Goal: Information Seeking & Learning: Check status

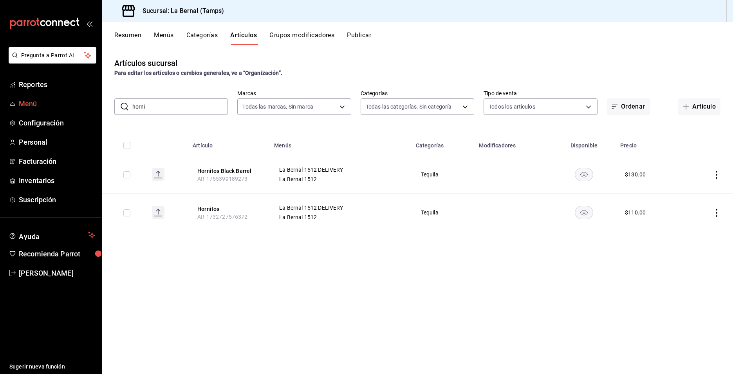
click at [25, 107] on span "Menú" at bounding box center [57, 103] width 76 height 11
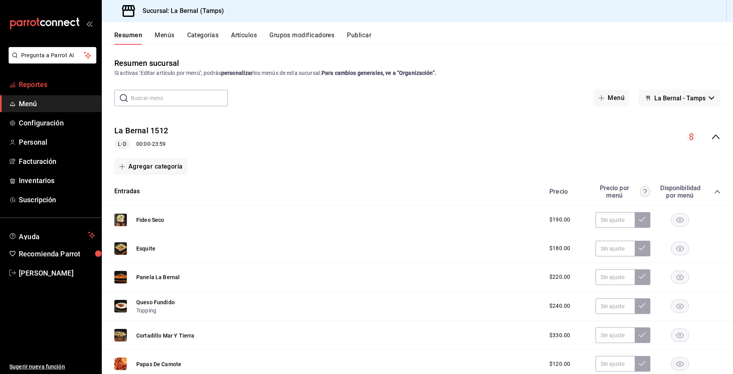
click at [39, 89] on span "Reportes" at bounding box center [57, 84] width 76 height 11
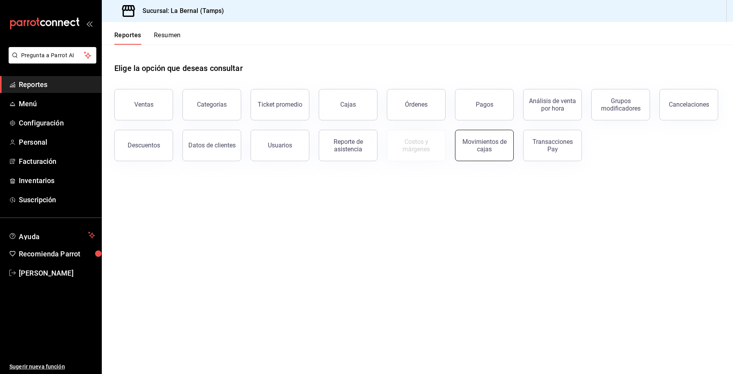
click at [482, 146] on div "Movimientos de cajas" at bounding box center [484, 145] width 49 height 15
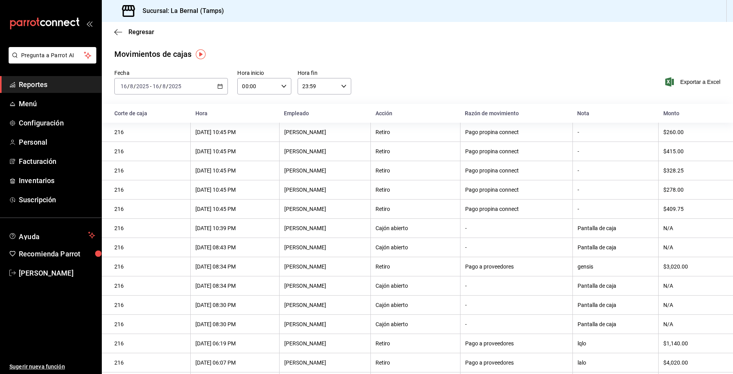
click at [40, 75] on li "Pregunta a Parrot AI" at bounding box center [50, 61] width 95 height 29
click at [39, 85] on span "Reportes" at bounding box center [57, 84] width 76 height 11
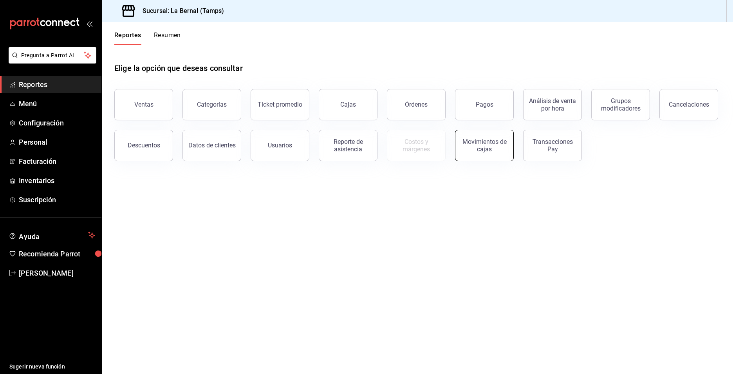
click at [460, 138] on button "Movimientos de cajas" at bounding box center [484, 145] width 59 height 31
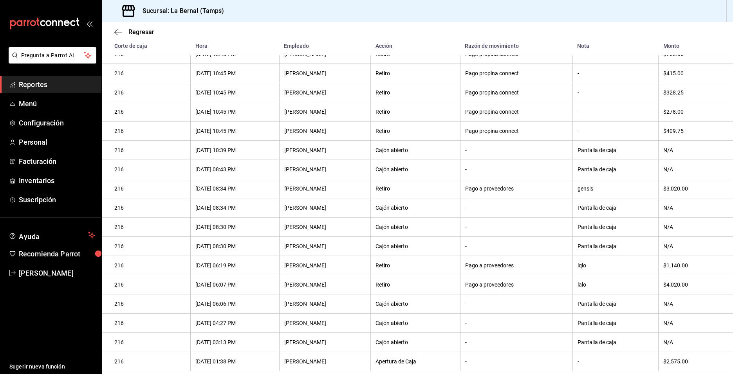
scroll to position [100, 0]
click at [617, 294] on th "Pantalla de caja" at bounding box center [615, 303] width 86 height 19
click at [659, 310] on th "N/A" at bounding box center [696, 303] width 74 height 19
drag, startPoint x: 438, startPoint y: 352, endPoint x: 455, endPoint y: 353, distance: 16.9
click at [440, 352] on th "Apertura de Caja" at bounding box center [415, 360] width 89 height 19
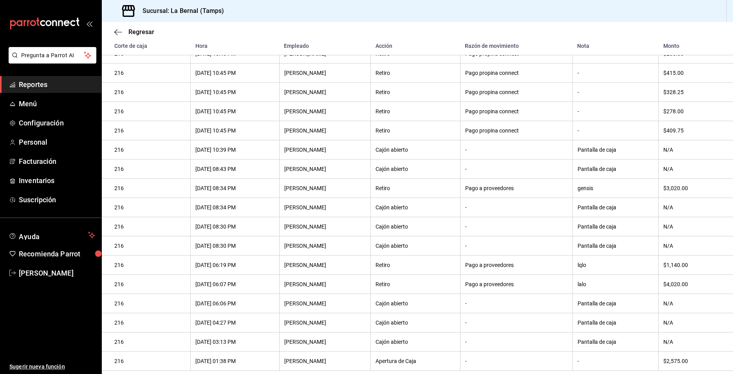
click at [635, 340] on div "Pantalla de caja" at bounding box center [616, 341] width 76 height 6
click at [678, 283] on div "$4,020.00" at bounding box center [691, 284] width 57 height 6
click at [404, 356] on th "Apertura de Caja" at bounding box center [415, 360] width 89 height 19
drag, startPoint x: 673, startPoint y: 359, endPoint x: 679, endPoint y: 359, distance: 5.1
click at [678, 359] on div "$2,575.00" at bounding box center [691, 360] width 57 height 6
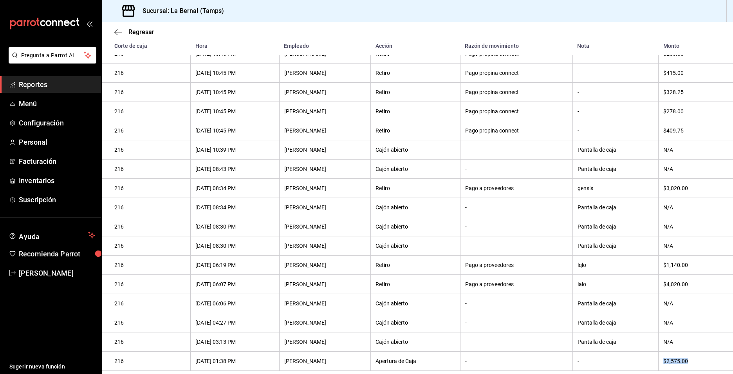
drag, startPoint x: 679, startPoint y: 359, endPoint x: 645, endPoint y: 361, distance: 33.7
click at [645, 361] on tr "216 [DATE] 01:38 PM [PERSON_NAME] Apertura de Caja - - $2,575.00" at bounding box center [417, 360] width 631 height 19
drag, startPoint x: 645, startPoint y: 361, endPoint x: 612, endPoint y: 357, distance: 32.7
click at [612, 359] on div "-" at bounding box center [616, 360] width 76 height 6
